Goal: Task Accomplishment & Management: Complete application form

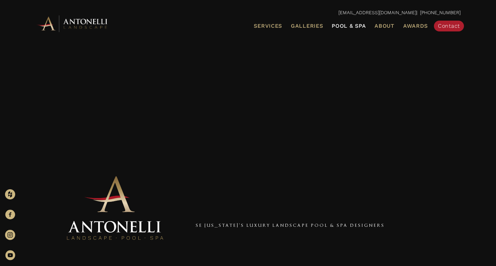
click at [343, 25] on span "Pool & Spa" at bounding box center [349, 26] width 34 height 6
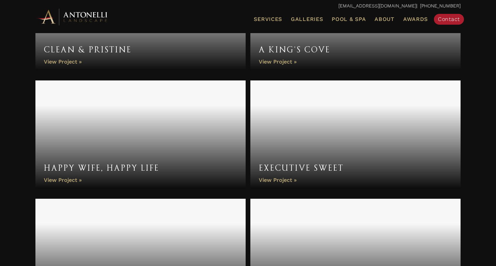
scroll to position [908, 0]
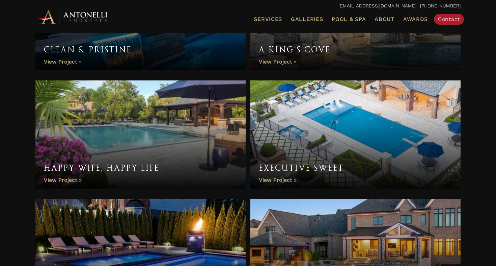
click at [152, 131] on link "Happy Wife, Happy Life" at bounding box center [140, 134] width 210 height 108
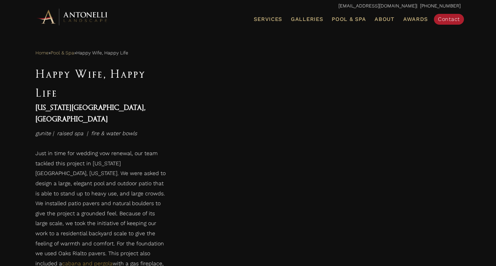
scroll to position [326, 0]
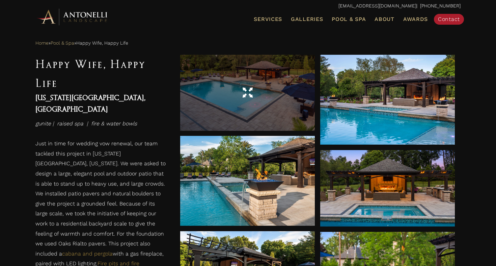
click at [235, 106] on div at bounding box center [247, 93] width 135 height 76
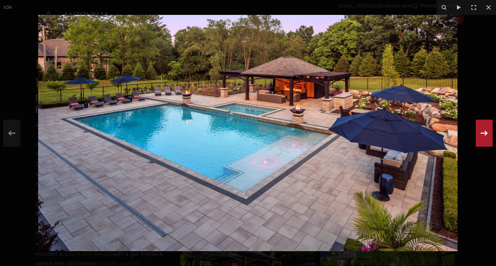
click at [488, 143] on icon at bounding box center [484, 133] width 12 height 22
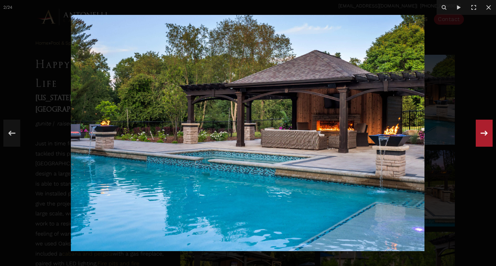
click at [488, 143] on icon at bounding box center [484, 133] width 12 height 22
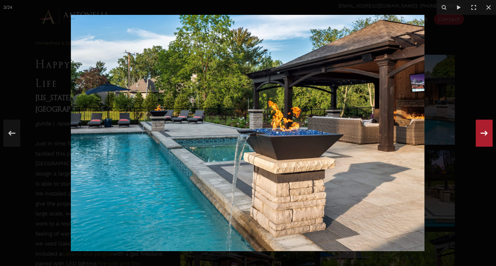
click at [488, 143] on icon at bounding box center [484, 133] width 12 height 22
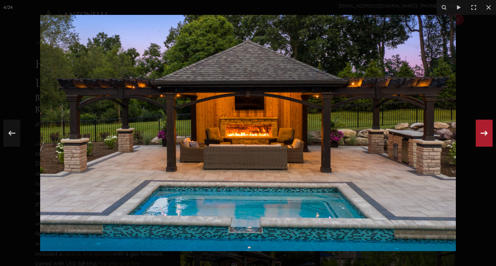
click at [488, 143] on icon at bounding box center [484, 133] width 12 height 22
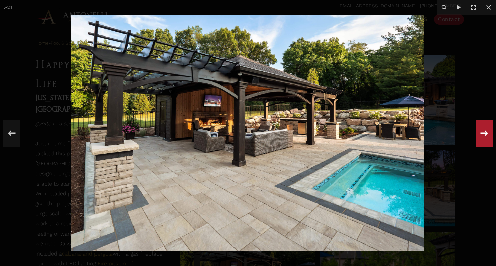
click at [488, 143] on icon at bounding box center [484, 133] width 12 height 22
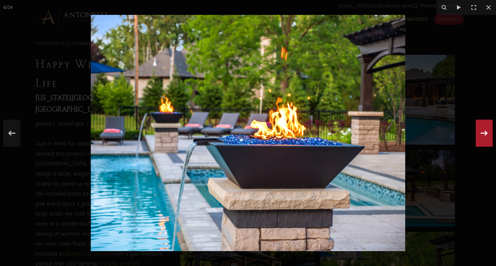
click at [488, 143] on icon at bounding box center [484, 133] width 12 height 22
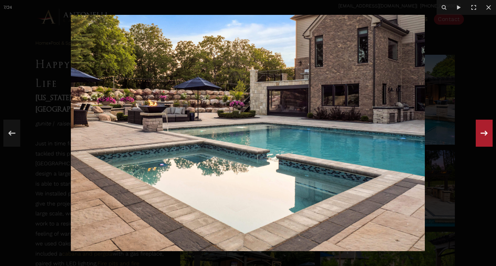
click at [488, 143] on icon at bounding box center [484, 133] width 12 height 22
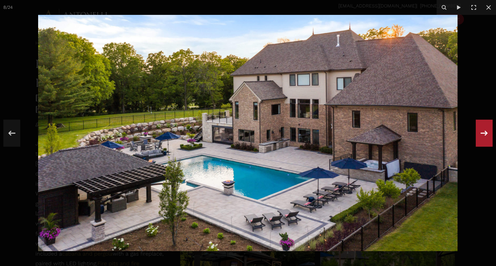
click at [488, 143] on icon at bounding box center [484, 133] width 12 height 22
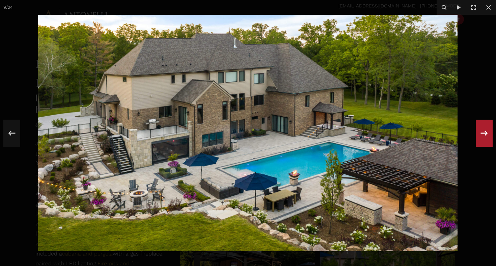
click at [488, 143] on icon at bounding box center [484, 133] width 12 height 22
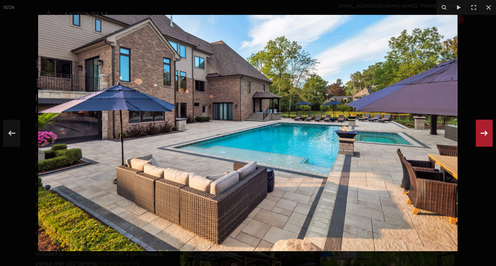
click at [488, 143] on icon at bounding box center [484, 133] width 12 height 22
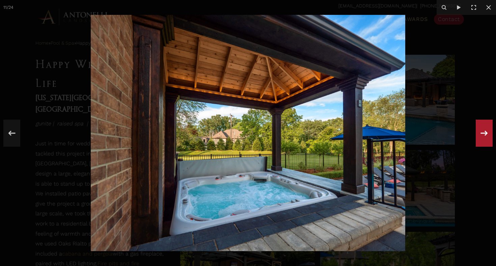
click at [488, 143] on icon at bounding box center [484, 133] width 12 height 22
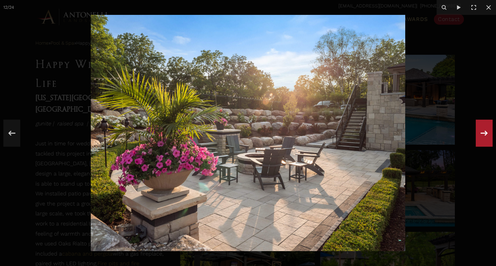
click at [487, 143] on icon at bounding box center [484, 133] width 12 height 22
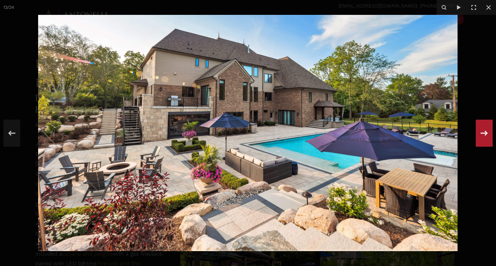
click at [486, 134] on icon at bounding box center [484, 132] width 7 height 5
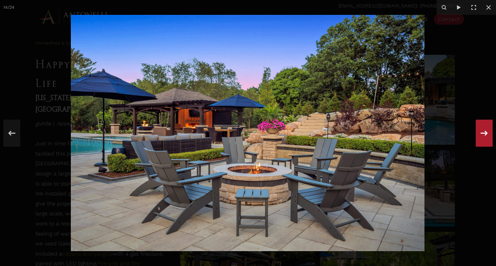
click at [483, 128] on icon at bounding box center [484, 133] width 12 height 22
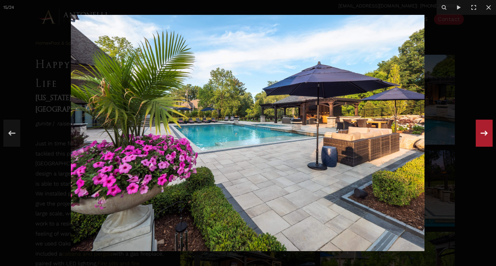
click at [485, 133] on icon at bounding box center [484, 133] width 12 height 22
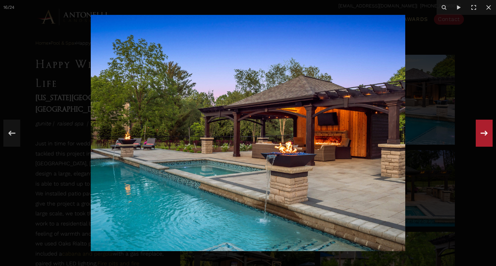
click at [485, 133] on icon at bounding box center [484, 133] width 12 height 22
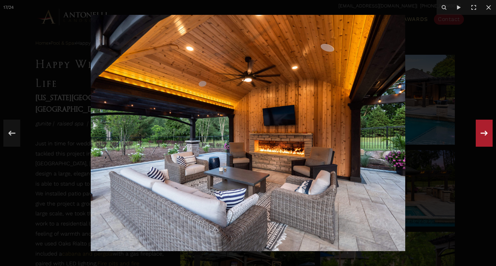
click at [485, 133] on icon at bounding box center [484, 133] width 12 height 22
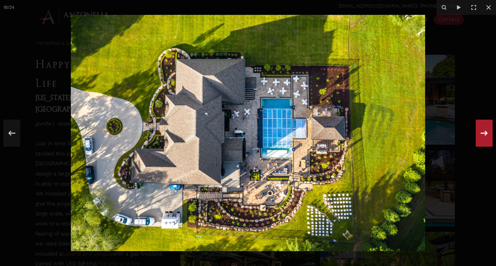
click at [485, 133] on icon at bounding box center [484, 133] width 12 height 22
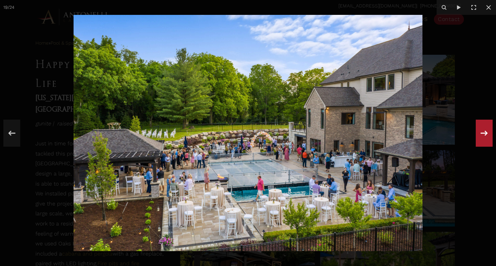
click at [485, 133] on icon at bounding box center [484, 133] width 12 height 22
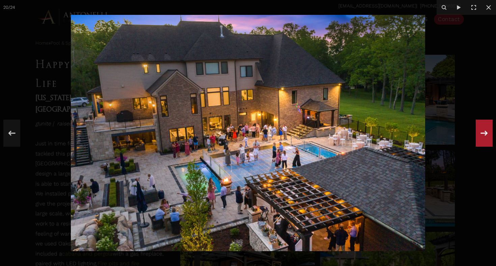
click at [485, 133] on icon at bounding box center [484, 133] width 12 height 22
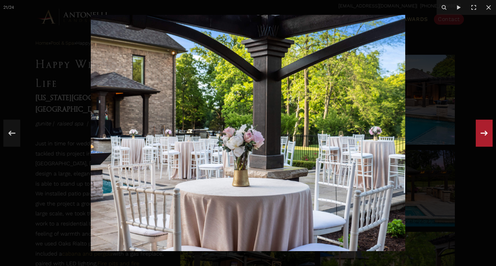
click at [485, 133] on icon at bounding box center [484, 133] width 12 height 22
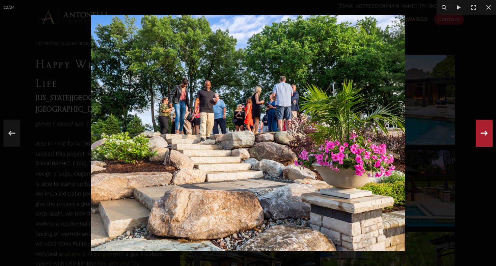
click at [485, 133] on icon at bounding box center [484, 133] width 12 height 22
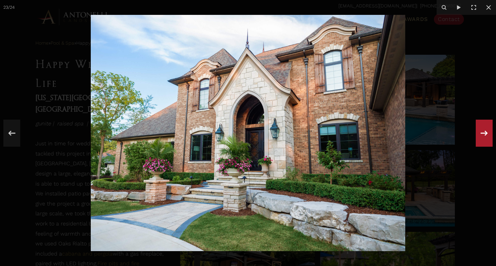
click at [485, 133] on icon at bounding box center [484, 133] width 12 height 22
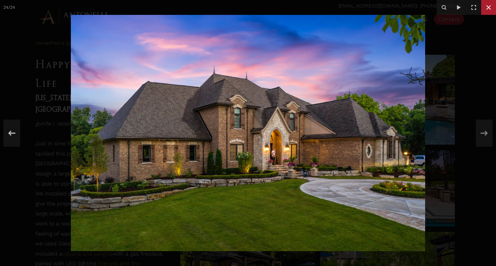
click at [489, 13] on button at bounding box center [488, 7] width 15 height 15
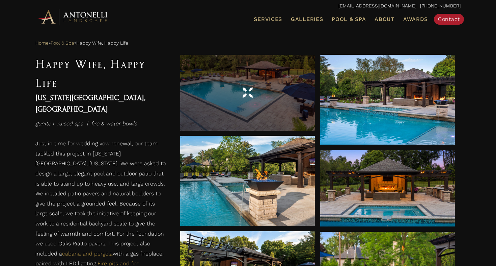
click at [274, 103] on div at bounding box center [247, 93] width 135 height 76
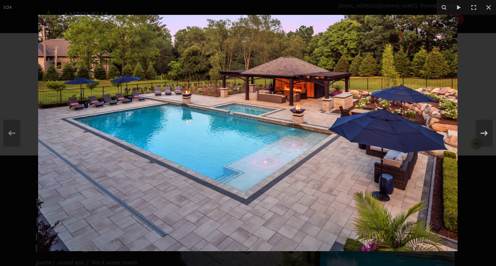
scroll to position [181, 0]
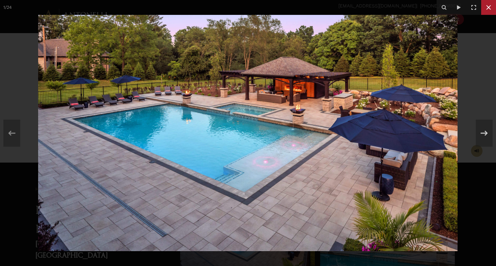
click at [491, 13] on button at bounding box center [488, 7] width 15 height 15
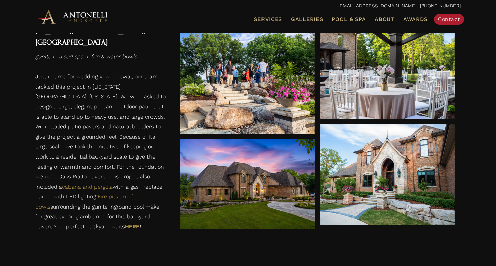
scroll to position [1294, 0]
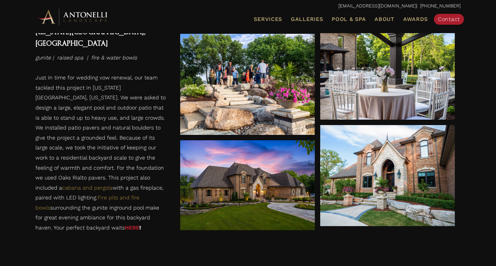
click at [125, 227] on link "HERE" at bounding box center [132, 227] width 15 height 6
click at [350, 15] on link "Pool & Spa" at bounding box center [348, 19] width 39 height 9
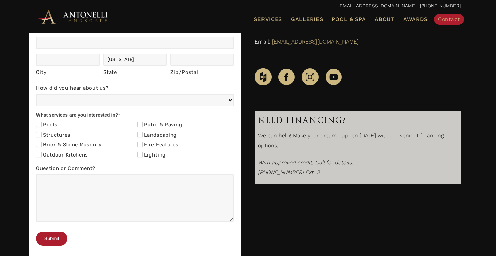
scroll to position [205, 0]
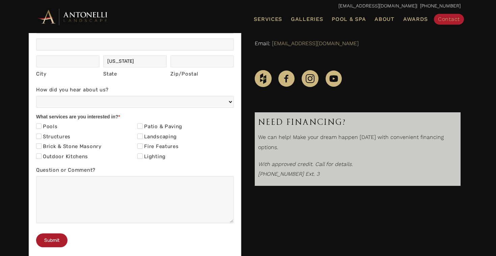
click at [56, 126] on label "Pools" at bounding box center [47, 127] width 22 height 7
click at [42, 126] on input "Pools" at bounding box center [38, 126] width 5 height 5
checkbox input "true"
click at [141, 134] on input "Landscaping" at bounding box center [139, 136] width 5 height 5
checkbox input "true"
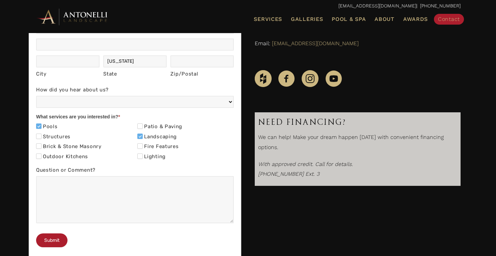
click at [84, 153] on div "Outdoor Kitchens" at bounding box center [84, 158] width 97 height 10
click at [77, 154] on label "Outdoor Kitchens" at bounding box center [62, 157] width 52 height 7
click at [42, 154] on input "Outdoor Kitchens" at bounding box center [38, 156] width 5 height 5
checkbox input "true"
click at [140, 125] on input "Patio & Paving" at bounding box center [139, 126] width 5 height 5
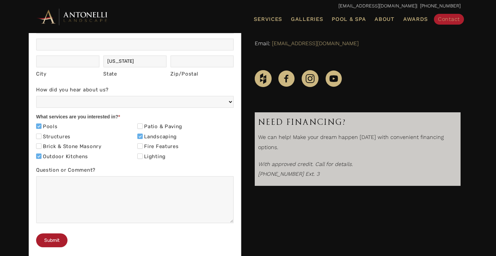
checkbox input "true"
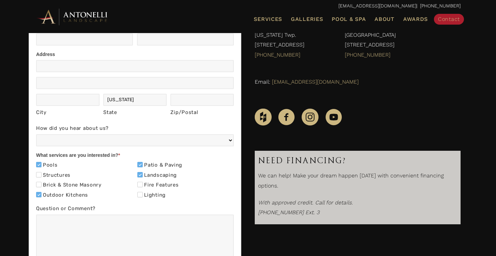
scroll to position [165, 0]
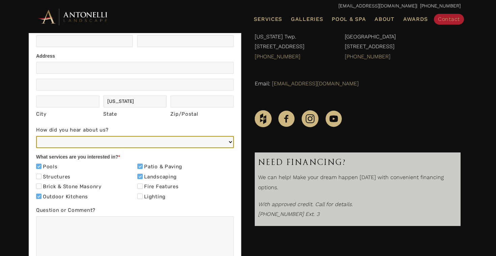
select select "Referral (Friend, Colleague, or Client)"
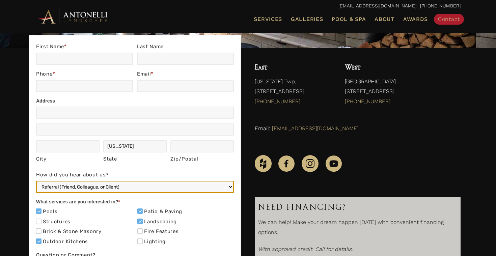
scroll to position [90, 0]
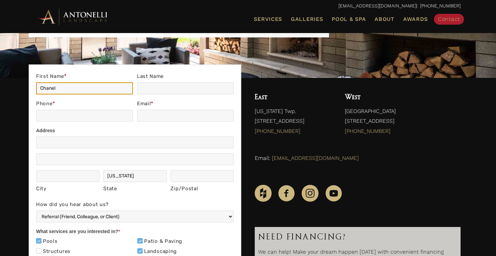
type input "Chanel"
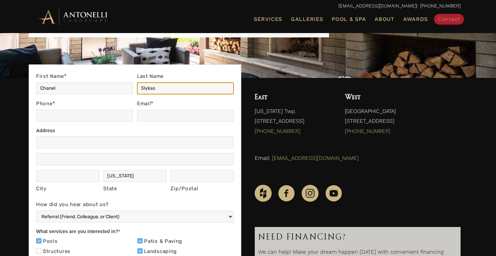
type input "Slykas"
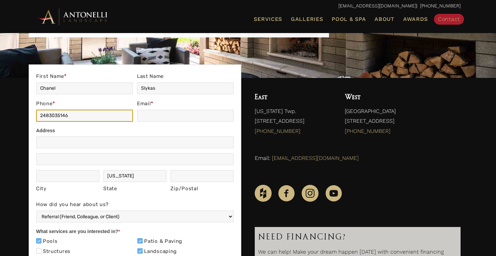
type input "2483035146"
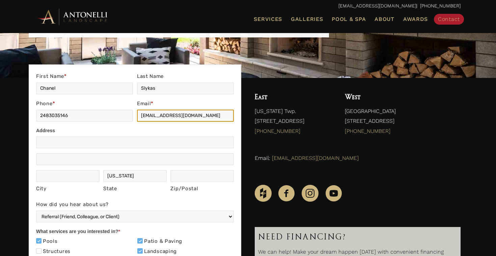
type input "chanelslykas@gmail.com"
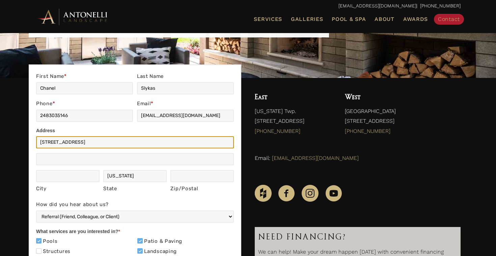
type input "1326 Shephards Lane"
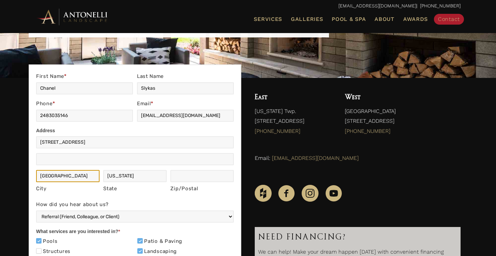
type input "Oxford"
click at [200, 181] on div "Zip/Postal Zip/Postal" at bounding box center [201, 182] width 63 height 24
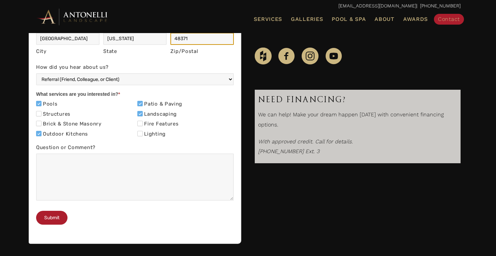
scroll to position [233, 0]
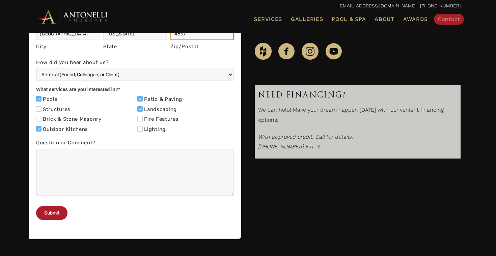
type input "48371"
click at [52, 220] on button "Submit" at bounding box center [51, 213] width 31 height 14
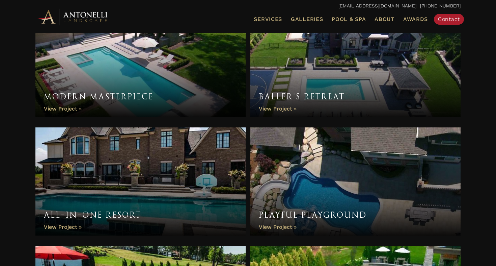
scroll to position [1806, 0]
click at [378, 87] on link "Baller’s Retreat" at bounding box center [355, 63] width 210 height 108
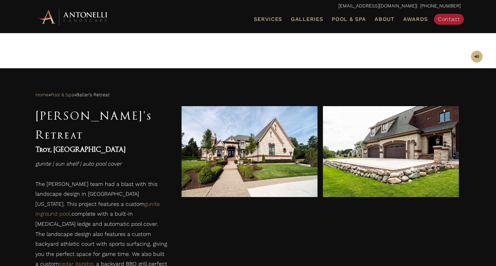
scroll to position [213, 0]
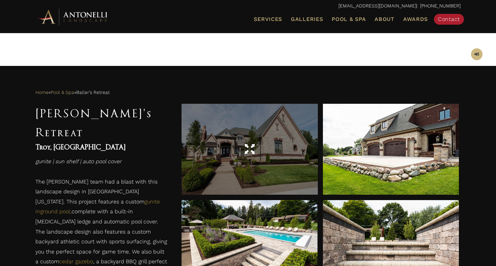
click at [290, 145] on div at bounding box center [250, 149] width 136 height 19
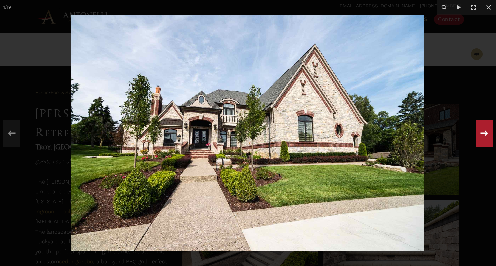
click at [488, 130] on icon at bounding box center [484, 133] width 12 height 22
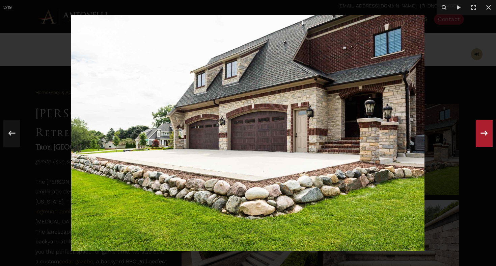
click at [488, 130] on icon at bounding box center [484, 133] width 12 height 22
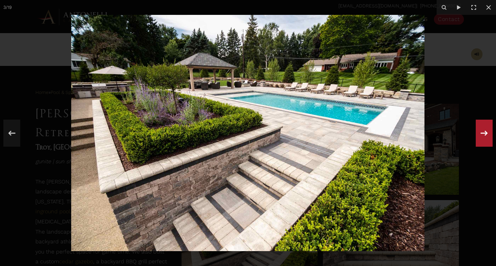
click at [488, 132] on icon at bounding box center [484, 133] width 12 height 22
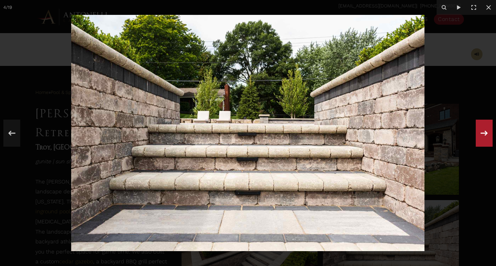
click at [488, 132] on icon at bounding box center [484, 133] width 12 height 22
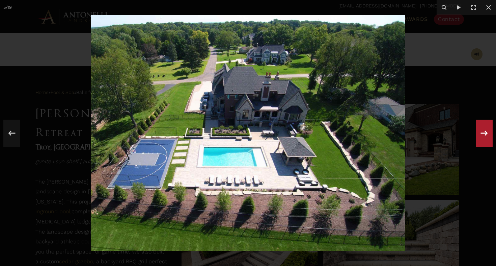
click at [488, 132] on icon at bounding box center [484, 133] width 12 height 22
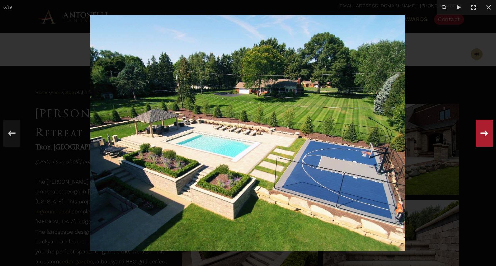
click at [488, 132] on icon at bounding box center [484, 133] width 12 height 22
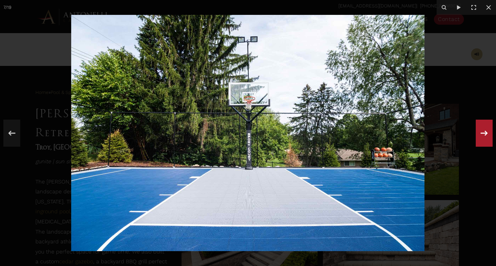
click at [488, 132] on icon at bounding box center [484, 133] width 12 height 22
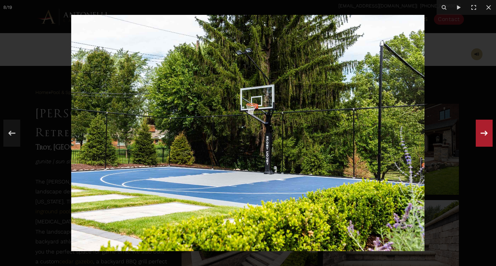
click at [488, 132] on icon at bounding box center [484, 133] width 12 height 22
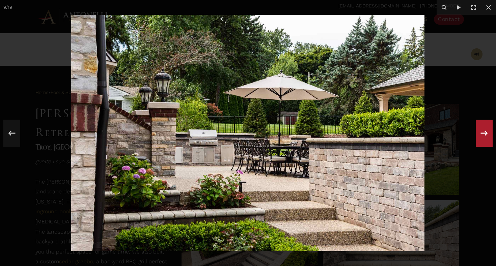
click at [488, 132] on icon at bounding box center [484, 133] width 12 height 22
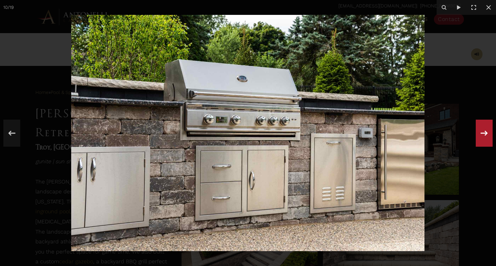
click at [488, 132] on icon at bounding box center [484, 133] width 12 height 22
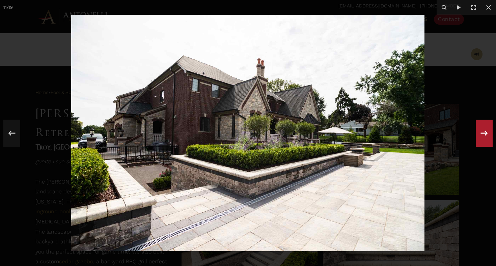
click at [488, 132] on icon at bounding box center [484, 133] width 12 height 22
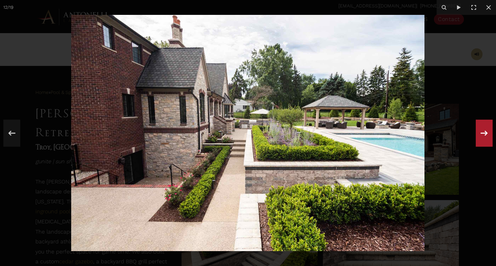
click at [488, 132] on icon at bounding box center [484, 133] width 12 height 22
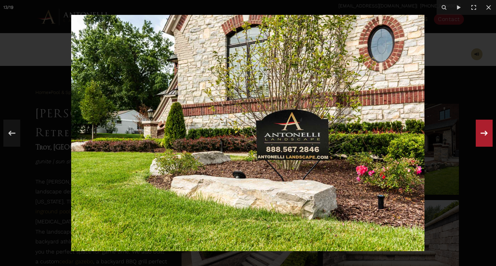
click at [488, 132] on icon at bounding box center [484, 133] width 12 height 22
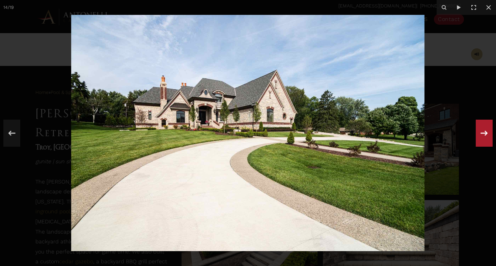
click at [488, 132] on icon at bounding box center [484, 133] width 12 height 22
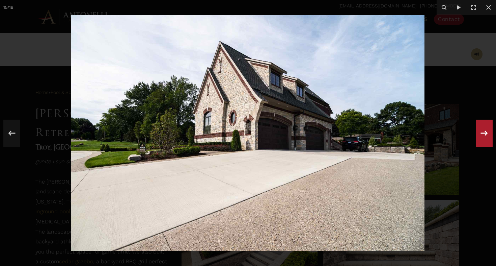
click at [488, 132] on icon at bounding box center [484, 133] width 12 height 22
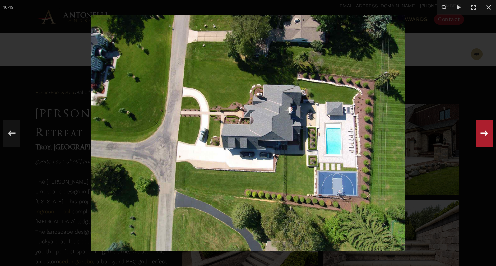
click at [488, 132] on icon at bounding box center [484, 133] width 12 height 22
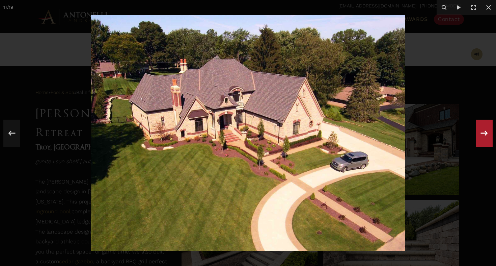
click at [488, 132] on icon at bounding box center [484, 133] width 12 height 22
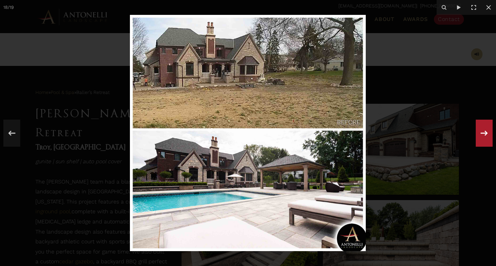
click at [484, 133] on icon at bounding box center [484, 133] width 12 height 22
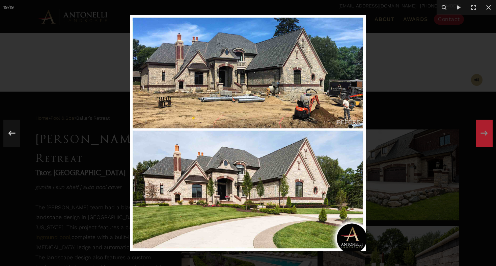
scroll to position [187, 0]
click at [487, 11] on icon at bounding box center [489, 7] width 8 height 8
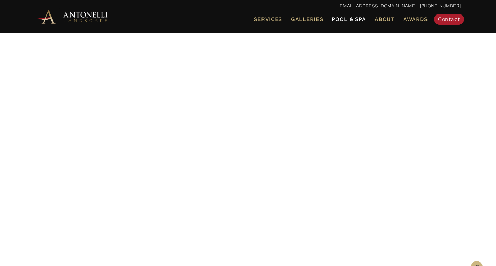
click at [343, 22] on span "Pool & Spa" at bounding box center [349, 19] width 34 height 6
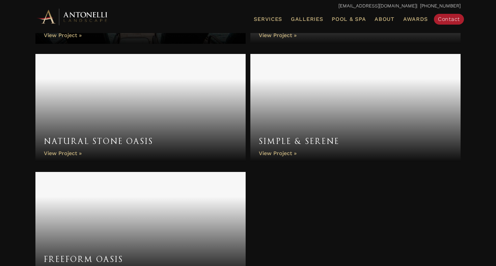
scroll to position [2599, 0]
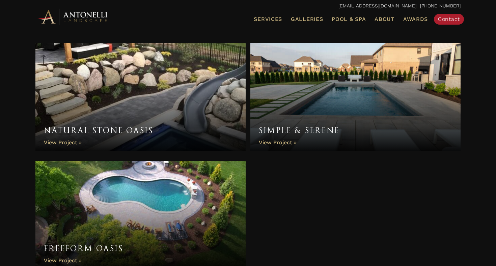
click at [393, 112] on link "Simple & Serene" at bounding box center [355, 97] width 210 height 108
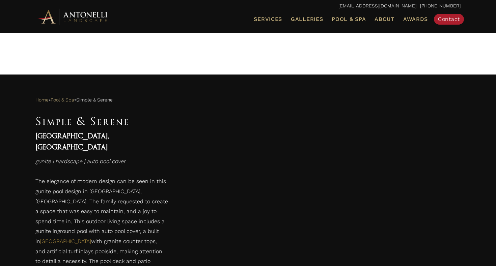
scroll to position [233, 0]
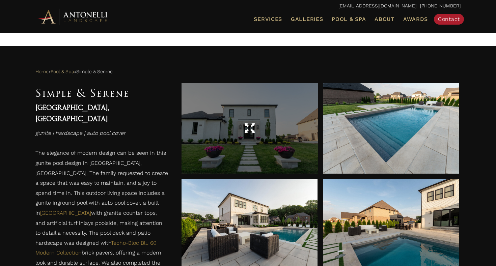
click at [288, 146] on div at bounding box center [250, 128] width 136 height 90
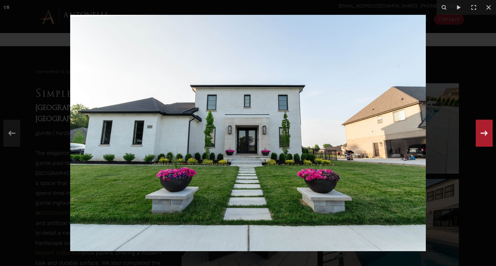
click at [492, 140] on div at bounding box center [484, 133] width 17 height 27
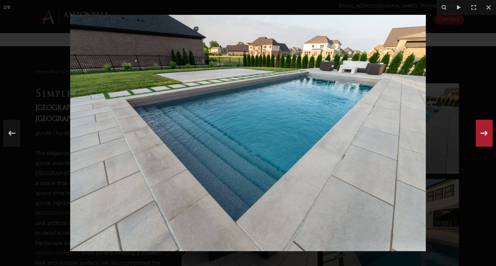
click at [488, 135] on icon at bounding box center [484, 133] width 12 height 22
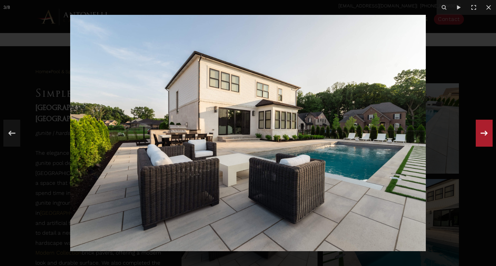
click at [488, 135] on div "3 / 8" at bounding box center [248, 133] width 496 height 266
click at [485, 132] on icon at bounding box center [484, 133] width 12 height 22
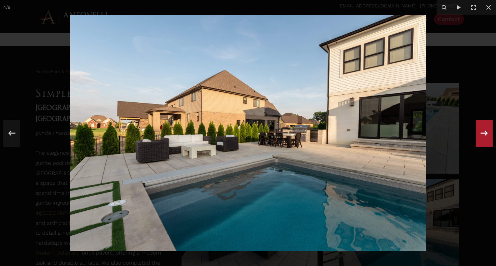
click at [485, 132] on icon at bounding box center [484, 133] width 12 height 22
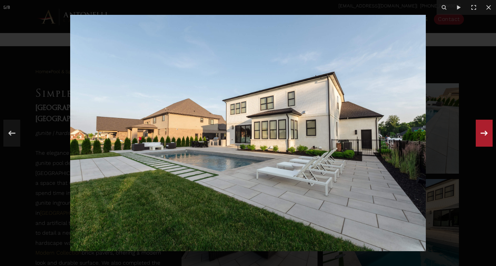
click at [485, 132] on icon at bounding box center [484, 133] width 12 height 22
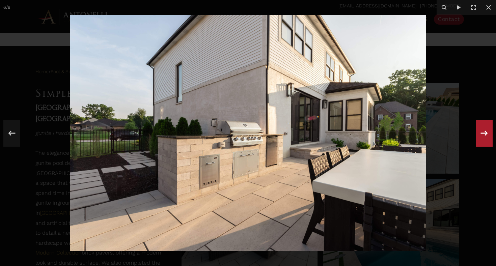
click at [485, 132] on icon at bounding box center [484, 133] width 12 height 22
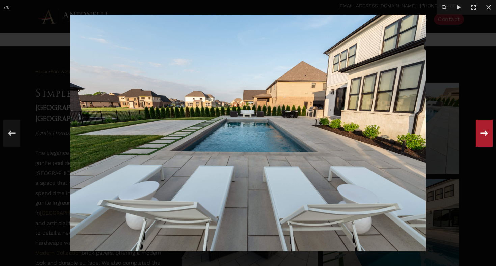
click at [485, 132] on icon at bounding box center [484, 133] width 12 height 22
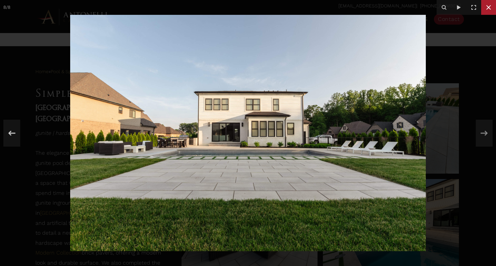
click at [491, 4] on icon at bounding box center [489, 7] width 8 height 8
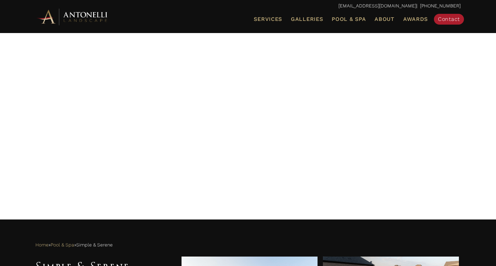
scroll to position [73, 0]
